Goal: Find specific page/section: Find specific page/section

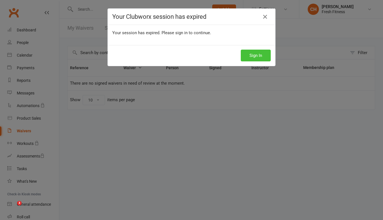
drag, startPoint x: 0, startPoint y: 0, endPoint x: 251, endPoint y: 56, distance: 257.3
click at [251, 56] on button "Sign In" at bounding box center [256, 56] width 30 height 12
drag, startPoint x: 258, startPoint y: 55, endPoint x: 314, endPoint y: 55, distance: 55.4
click at [258, 55] on button "Sign In" at bounding box center [256, 56] width 30 height 12
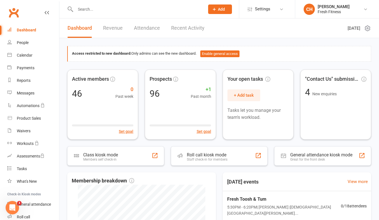
click at [90, 10] on input "text" at bounding box center [137, 9] width 127 height 8
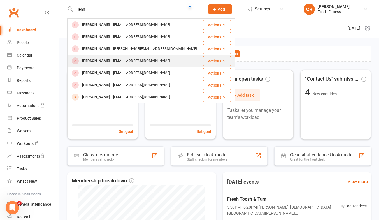
type input "jenn"
click at [100, 59] on div "[PERSON_NAME]" at bounding box center [95, 61] width 31 height 8
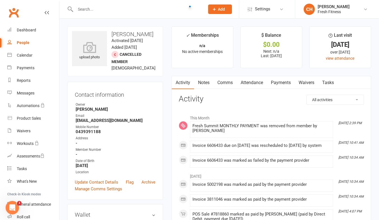
click at [280, 82] on link "Payments" at bounding box center [281, 82] width 28 height 13
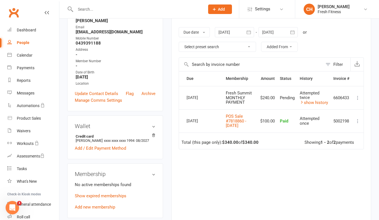
scroll to position [91, 0]
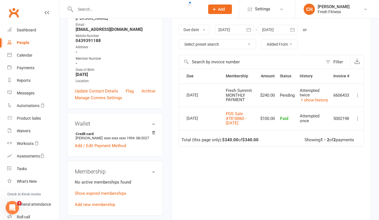
click at [358, 93] on icon at bounding box center [358, 95] width 6 height 6
click at [10, 209] on icon "Open Intercom Messenger" at bounding box center [12, 207] width 9 height 9
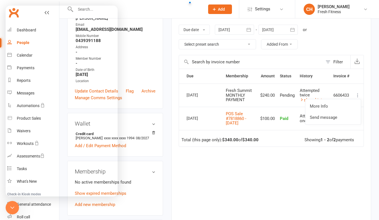
click at [10, 209] on icon "Close Intercom Messenger" at bounding box center [12, 207] width 7 height 7
